Goal: Task Accomplishment & Management: Manage account settings

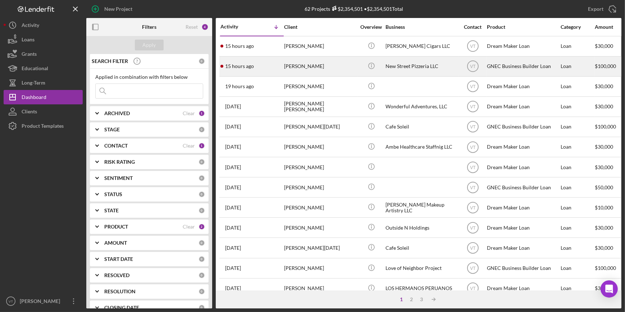
click at [294, 69] on div "[PERSON_NAME]" at bounding box center [320, 66] width 72 height 19
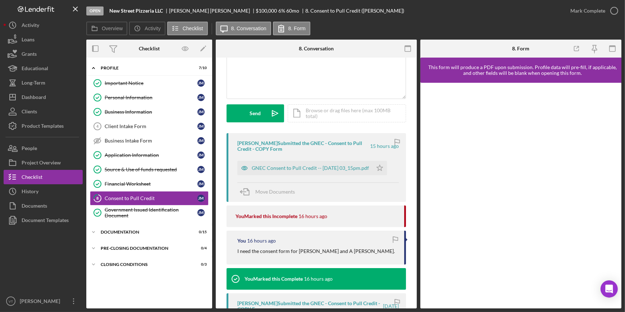
scroll to position [65, 0]
click at [263, 169] on div "GNEC Consent to Pull Credit -- [DATE] 03_15pm.pdf" at bounding box center [310, 169] width 117 height 6
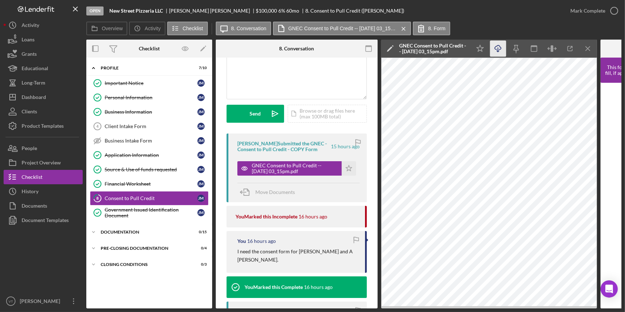
click at [497, 47] on icon "Icon/Download" at bounding box center [499, 49] width 16 height 16
click at [344, 160] on div "GNEC Consent to Pull Credit -- [DATE] 03_15pm.pdf Icon/Star" at bounding box center [299, 167] width 122 height 18
click at [346, 166] on icon "Icon/Star" at bounding box center [349, 168] width 14 height 14
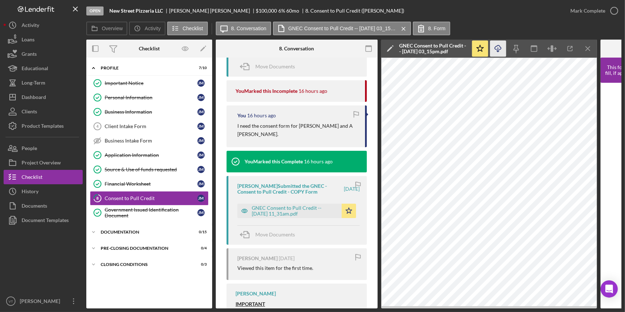
scroll to position [196, 0]
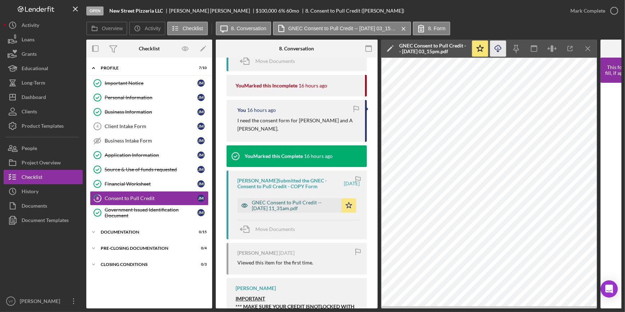
click at [313, 200] on div "GNEC Consent to Pull Credit -- [DATE] 11_31am.pdf" at bounding box center [295, 206] width 86 height 12
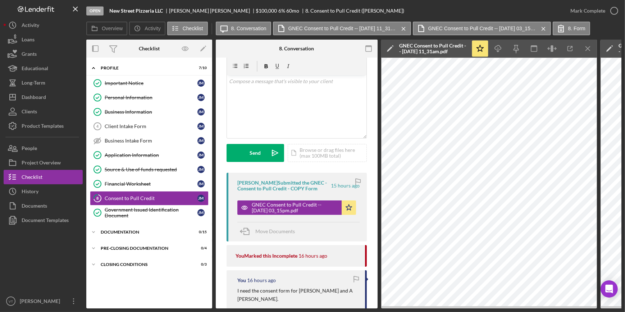
scroll to position [222, 0]
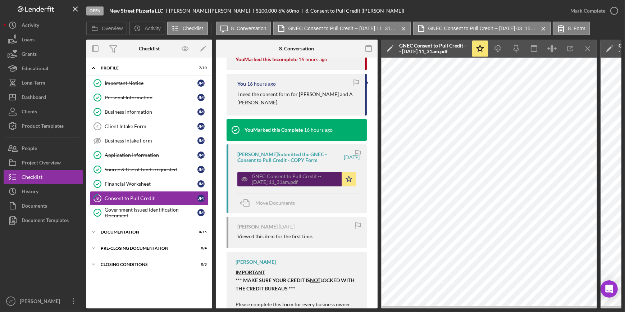
click at [283, 173] on div "GNEC Consent to Pull Credit -- [DATE] 11_31am.pdf" at bounding box center [295, 179] width 86 height 12
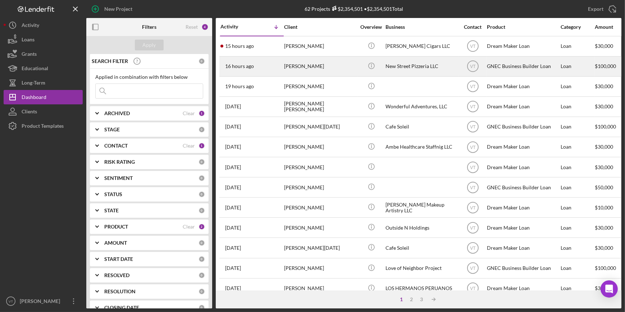
click at [282, 71] on div "16 hours ago [PERSON_NAME]" at bounding box center [252, 66] width 63 height 19
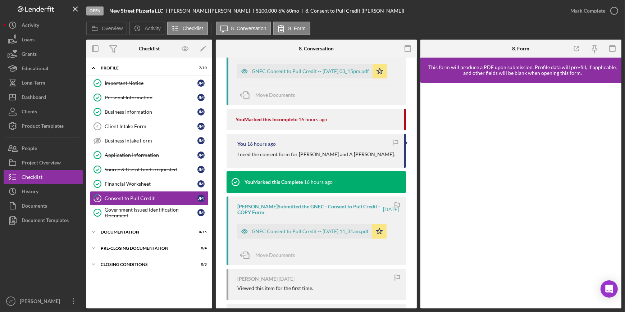
scroll to position [147, 0]
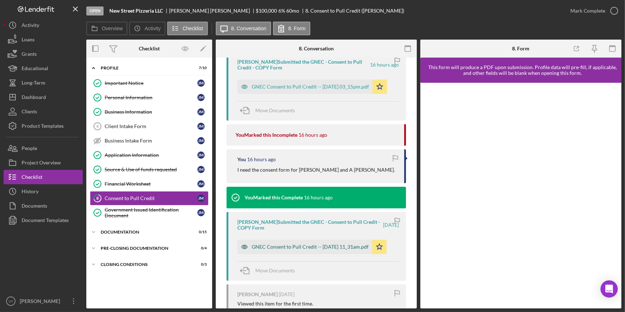
click at [296, 244] on div "GNEC Consent to Pull Credit -- [DATE] 11_31am.pdf" at bounding box center [310, 247] width 117 height 6
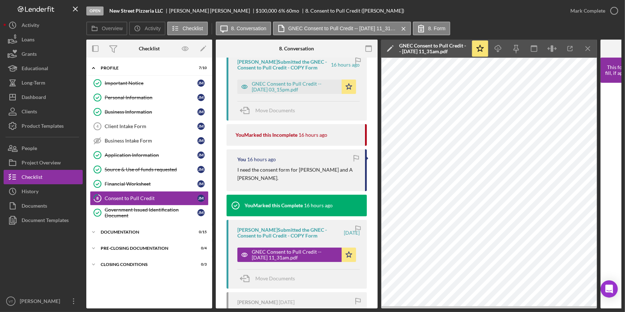
click at [585, 49] on icon "Icon/Menu Close" at bounding box center [588, 49] width 16 height 16
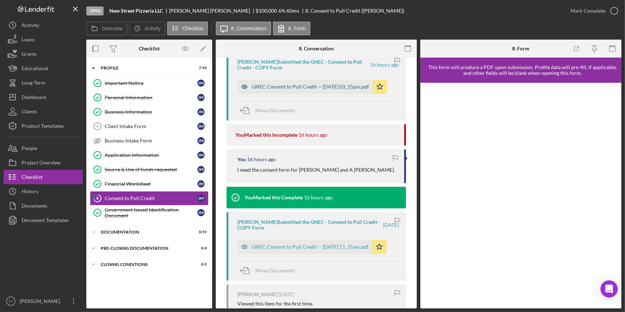
click at [280, 86] on div "GNEC Consent to Pull Credit -- [DATE] 03_15pm.pdf" at bounding box center [310, 87] width 117 height 6
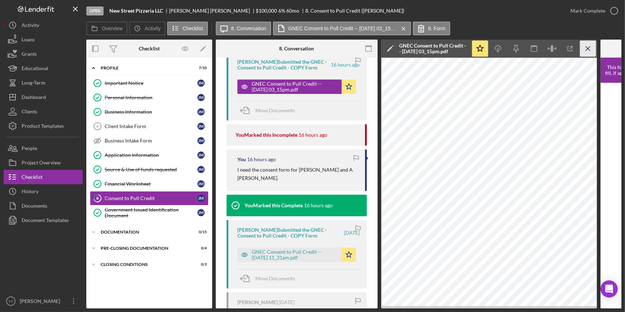
click at [590, 48] on icon "Icon/Menu Close" at bounding box center [588, 49] width 16 height 16
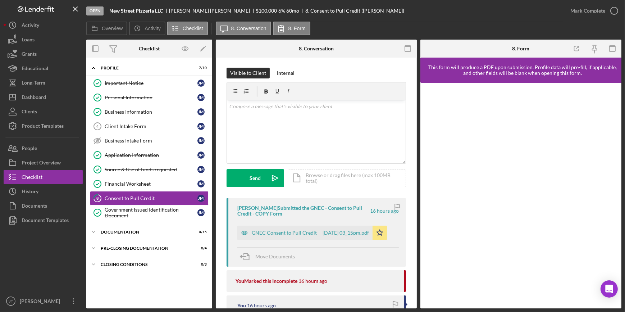
scroll to position [0, 0]
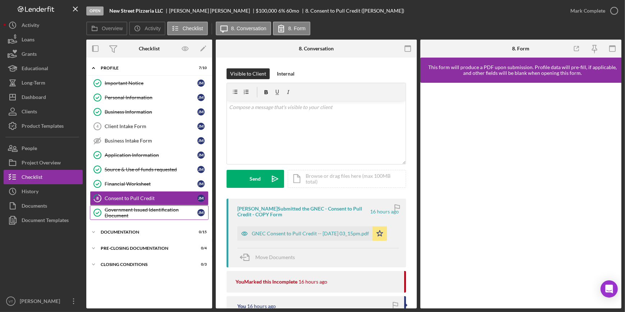
click at [134, 212] on div "Government Issued Identification Document" at bounding box center [151, 213] width 93 height 12
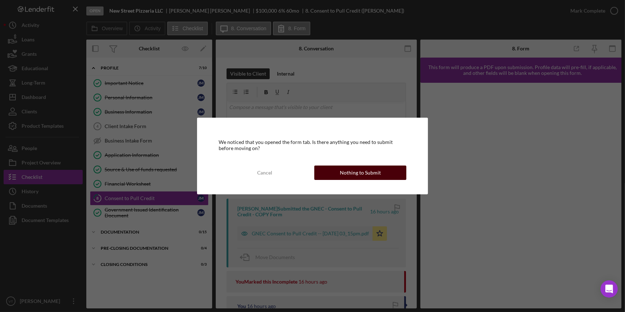
click at [331, 173] on button "Nothing to Submit" at bounding box center [361, 173] width 92 height 14
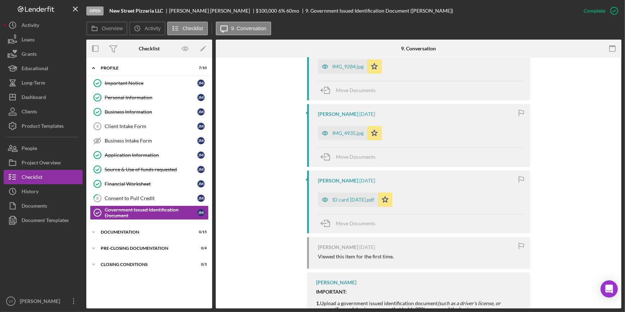
scroll to position [294, 0]
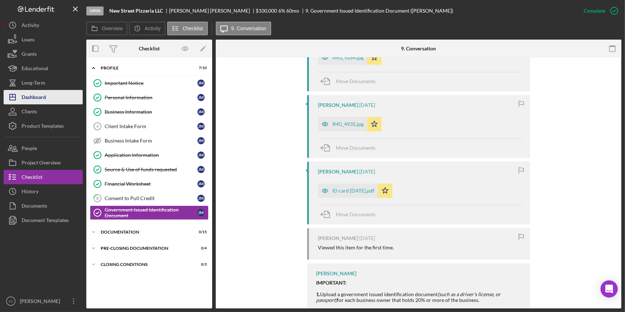
click at [54, 102] on button "Icon/Dashboard Dashboard" at bounding box center [43, 97] width 79 height 14
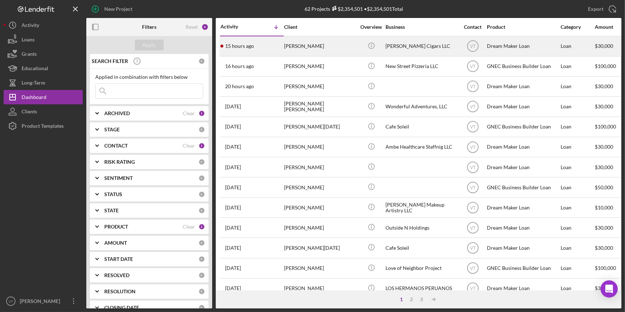
click at [297, 48] on div "[PERSON_NAME]" at bounding box center [320, 46] width 72 height 19
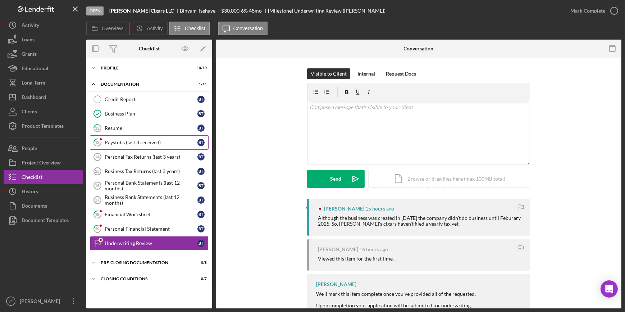
click at [137, 141] on div "Paystubs (last 3 received)" at bounding box center [151, 143] width 93 height 6
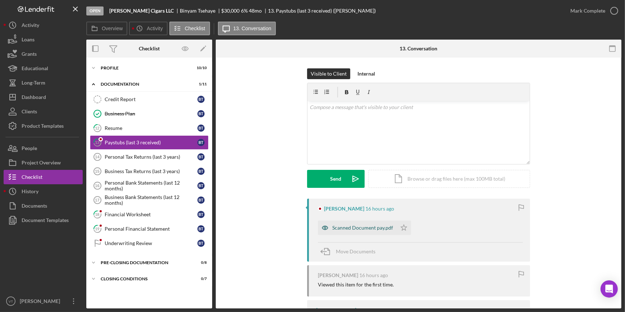
click at [353, 227] on div "Scanned Document pay.pdf" at bounding box center [363, 228] width 61 height 6
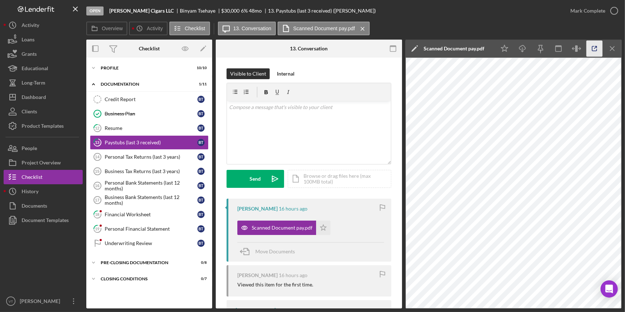
click at [595, 50] on icon "button" at bounding box center [595, 49] width 16 height 16
click at [572, 10] on div "Mark Complete" at bounding box center [588, 11] width 35 height 14
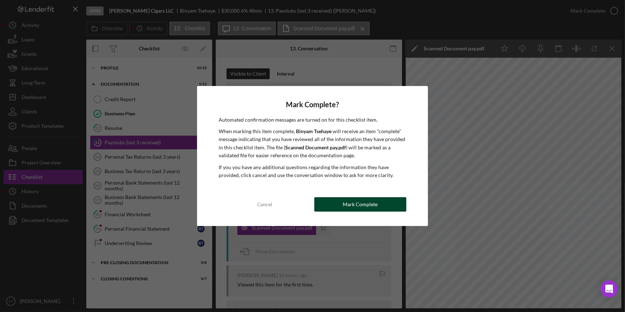
click at [338, 202] on button "Mark Complete" at bounding box center [361, 204] width 92 height 14
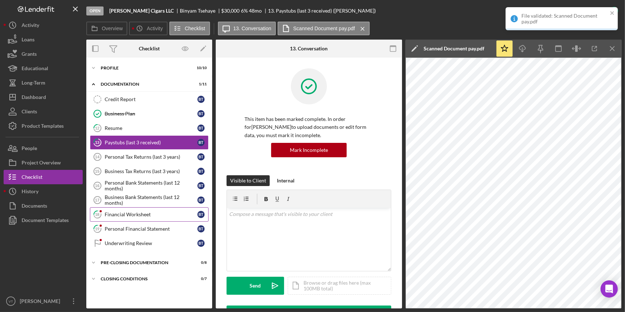
click at [125, 212] on div "Financial Worksheet" at bounding box center [151, 215] width 93 height 6
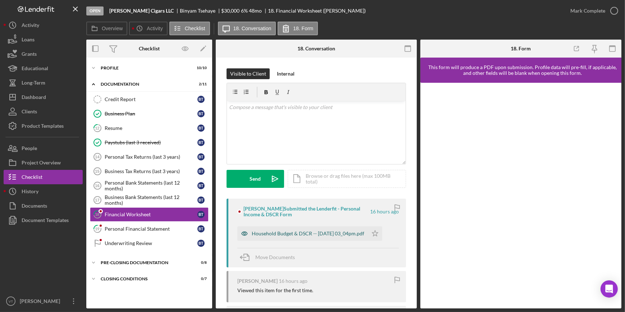
click at [288, 237] on div "Household Budget & DSCR -- 2025-09-26 03_04pm.pdf" at bounding box center [303, 233] width 131 height 14
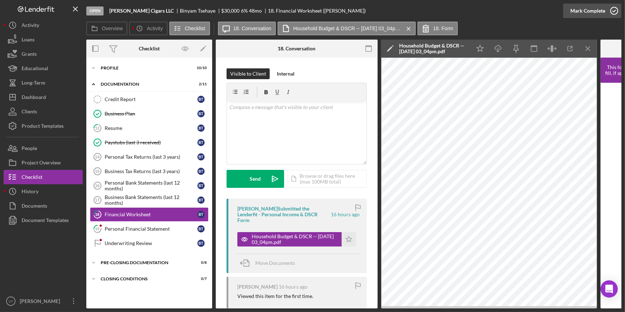
click at [601, 10] on div "Mark Complete" at bounding box center [588, 11] width 35 height 14
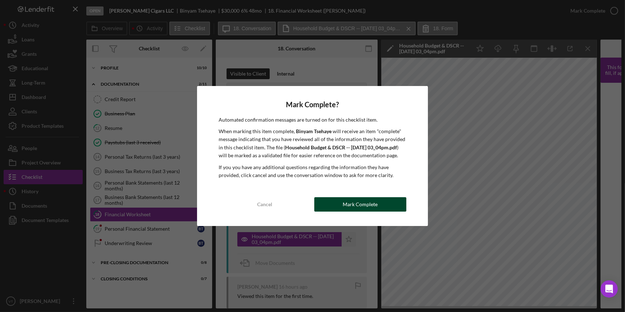
click at [388, 212] on button "Mark Complete" at bounding box center [361, 204] width 92 height 14
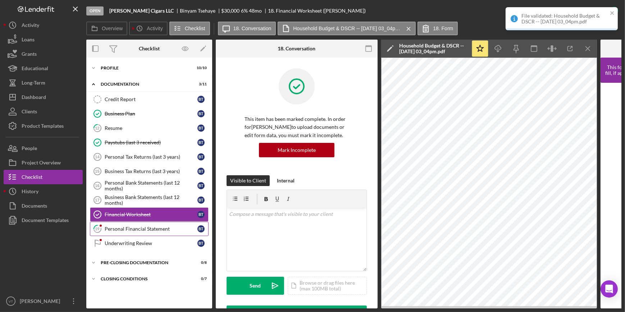
click at [145, 231] on link "19 Personal Financial Statement B T" at bounding box center [149, 229] width 119 height 14
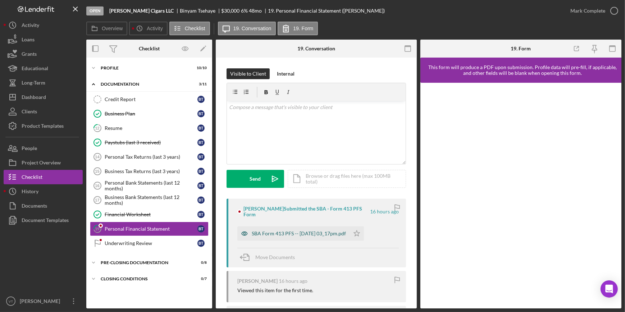
click at [296, 233] on div "SBA Form 413 PFS -- 2025-09-26 03_17pm.pdf" at bounding box center [299, 234] width 94 height 6
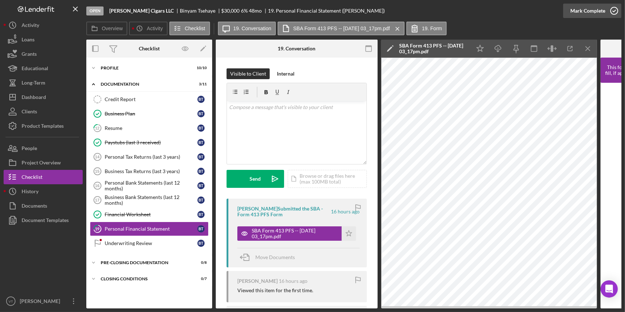
click at [571, 13] on button "Mark Complete" at bounding box center [593, 11] width 58 height 14
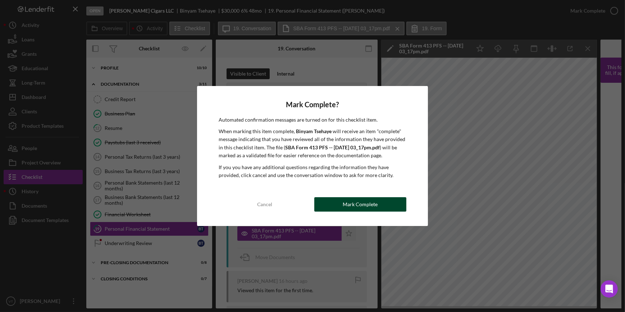
click at [363, 204] on div "Mark Complete" at bounding box center [360, 204] width 35 height 14
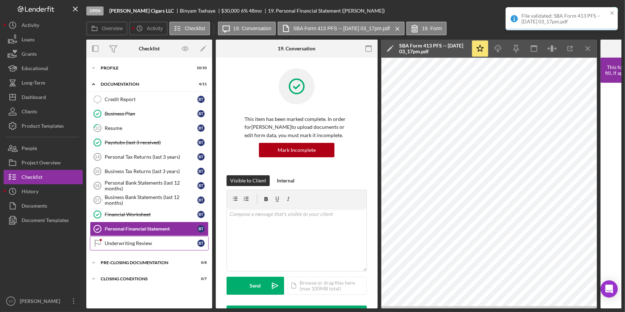
click at [92, 240] on icon "Underwriting Review" at bounding box center [98, 243] width 18 height 18
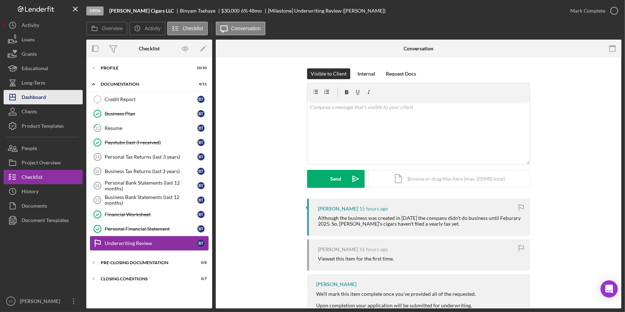
click at [50, 97] on button "Icon/Dashboard Dashboard" at bounding box center [43, 97] width 79 height 14
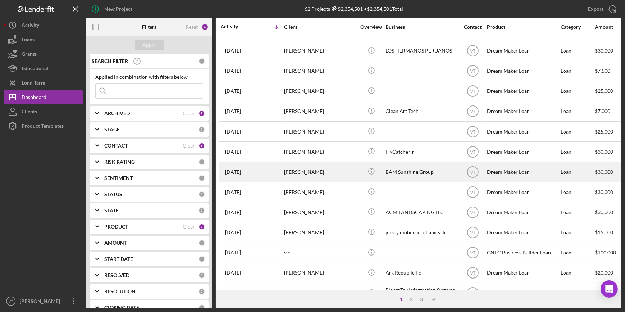
scroll to position [260, 0]
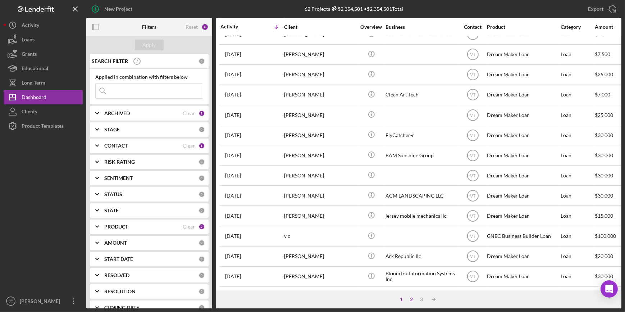
click at [412, 300] on div "2" at bounding box center [412, 300] width 10 height 6
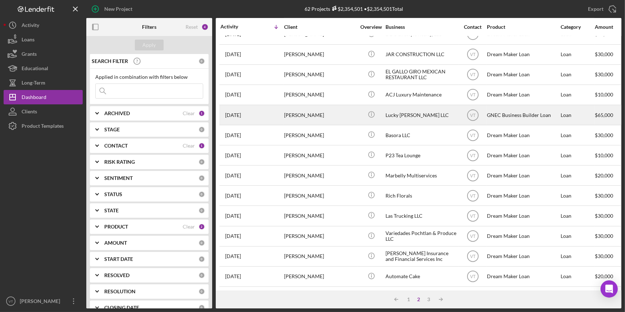
click at [344, 108] on div "RICHARD CEDENO" at bounding box center [320, 114] width 72 height 19
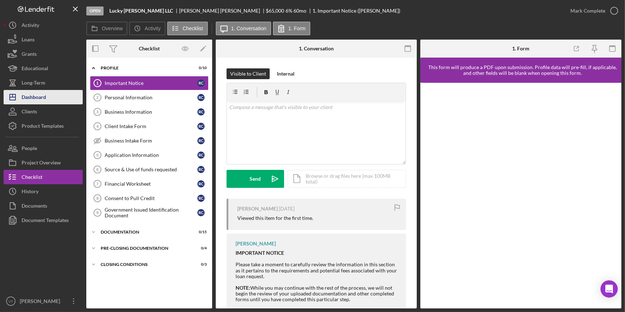
click at [44, 100] on div "Dashboard" at bounding box center [34, 98] width 24 height 16
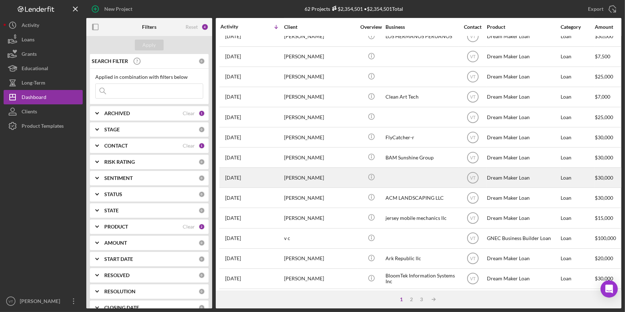
scroll to position [260, 0]
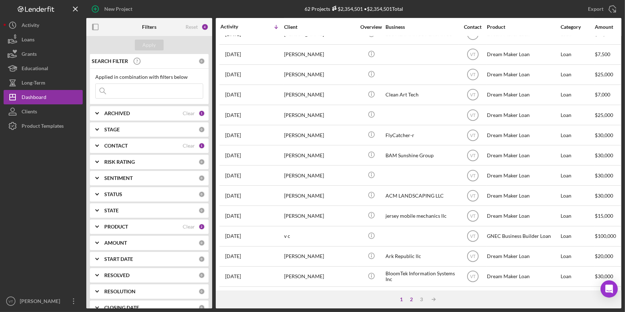
click at [409, 298] on div "2" at bounding box center [412, 300] width 10 height 6
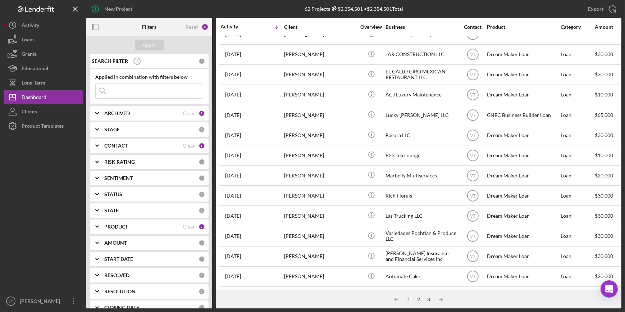
click at [428, 298] on div "3" at bounding box center [429, 300] width 10 height 6
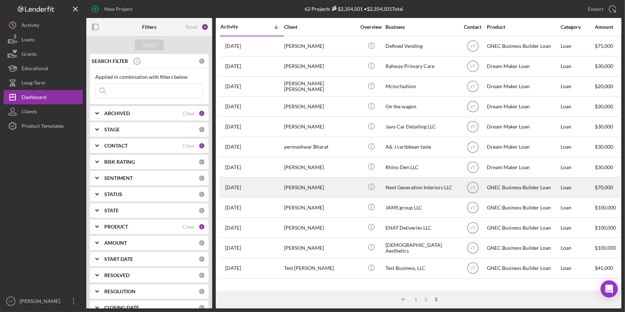
scroll to position [0, 0]
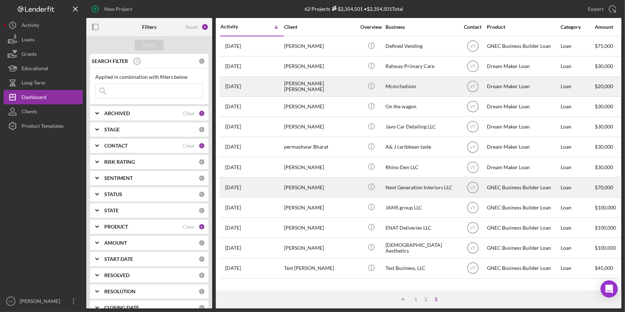
click at [326, 88] on div "Miller Pierre Louis" at bounding box center [320, 86] width 72 height 19
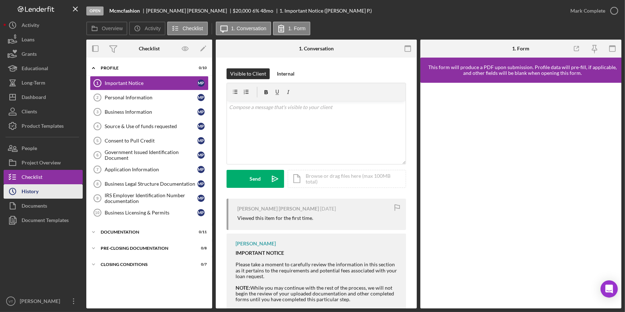
click at [36, 192] on div "History" at bounding box center [30, 192] width 17 height 16
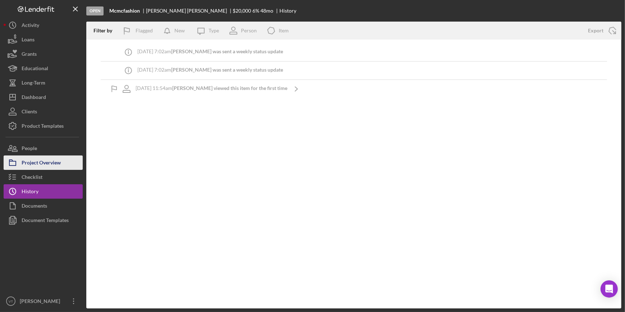
click at [64, 163] on button "Project Overview" at bounding box center [43, 162] width 79 height 14
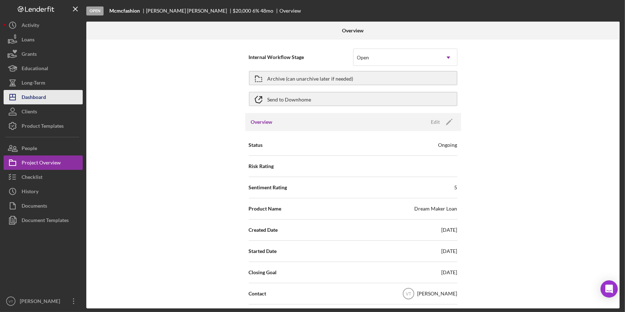
click at [33, 98] on div "Dashboard" at bounding box center [34, 98] width 24 height 16
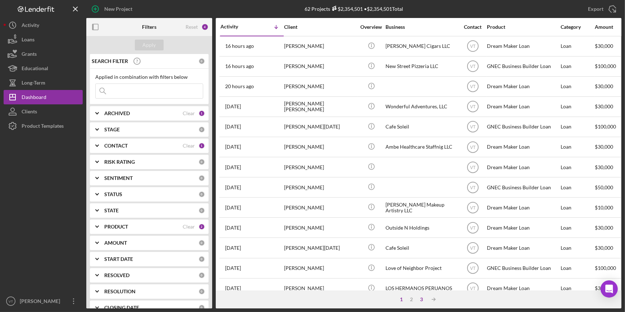
click at [424, 300] on div "3" at bounding box center [422, 300] width 10 height 6
